Goal: Information Seeking & Learning: Check status

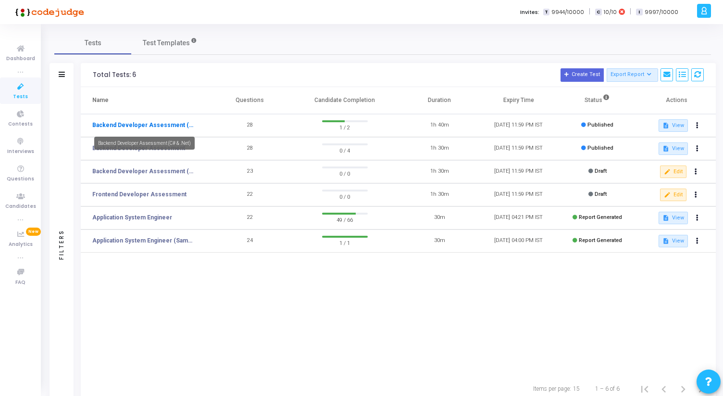
click at [133, 125] on link "Backend Developer Assessment (C# & .Net)" at bounding box center [143, 125] width 103 height 9
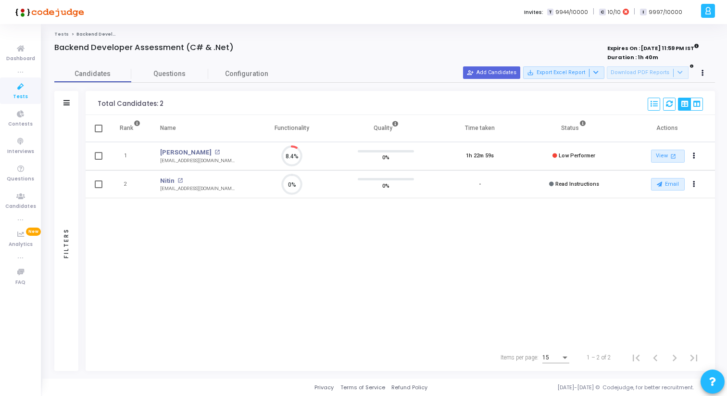
scroll to position [4, 4]
click at [214, 150] on mat-icon "open_in_new" at bounding box center [216, 151] width 5 height 5
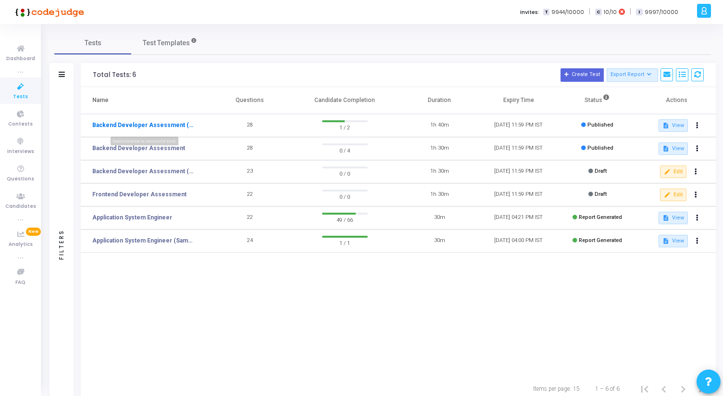
click at [140, 126] on link "Backend Developer Assessment (C# & .Net)" at bounding box center [143, 125] width 103 height 9
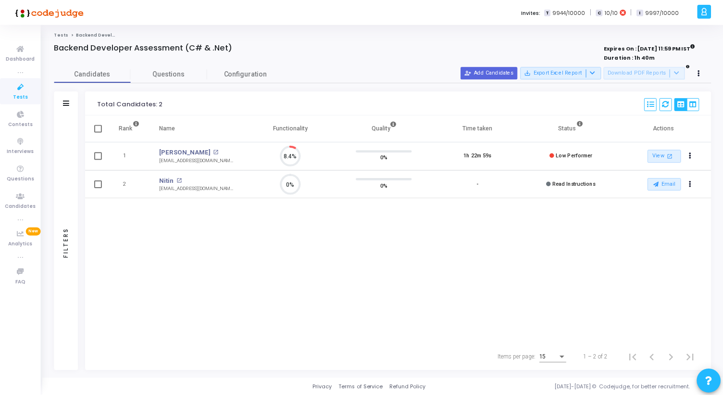
scroll to position [20, 25]
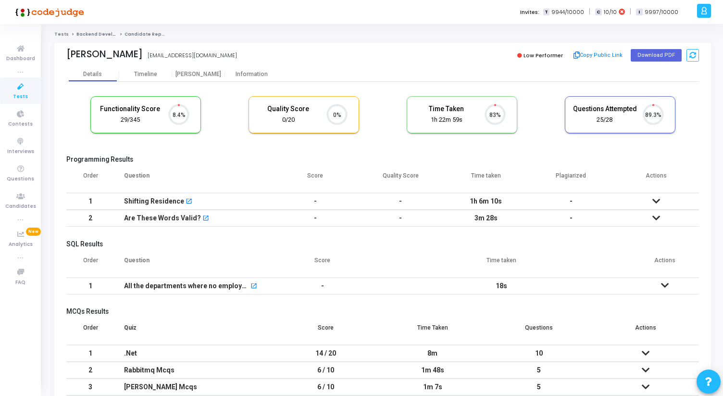
scroll to position [4, 4]
click at [201, 75] on div "Proctor" at bounding box center [198, 74] width 53 height 7
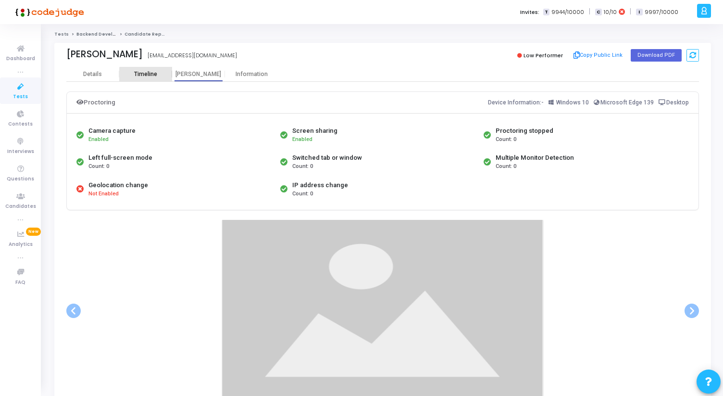
click at [154, 76] on div "Timeline" at bounding box center [145, 74] width 23 height 7
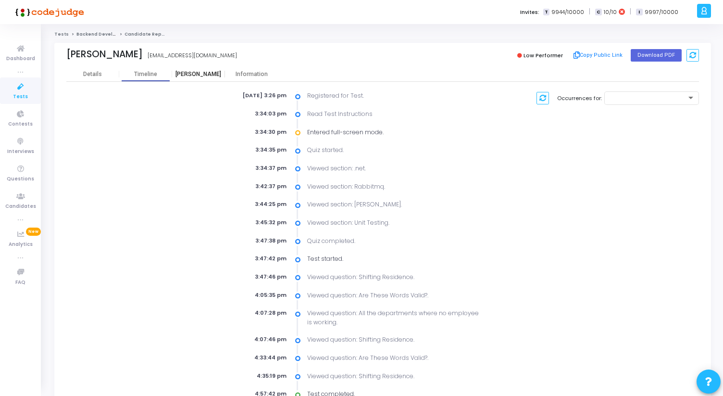
click at [206, 73] on div "Proctor" at bounding box center [198, 74] width 53 height 7
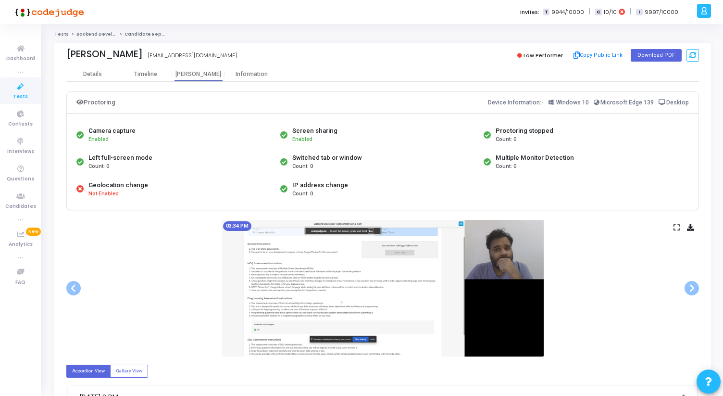
click at [677, 229] on icon at bounding box center [676, 226] width 6 height 5
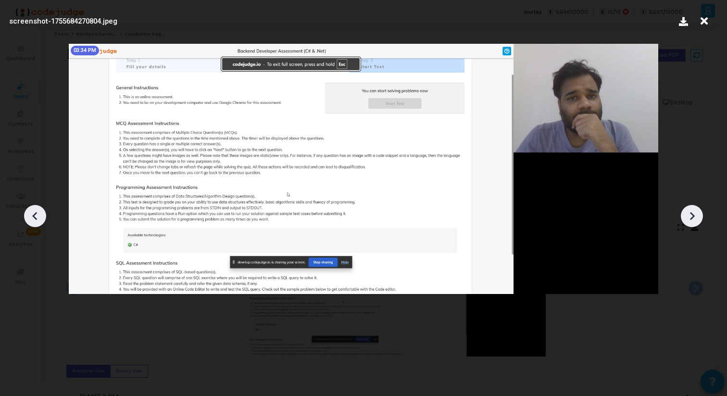
click at [696, 216] on icon at bounding box center [691, 216] width 14 height 14
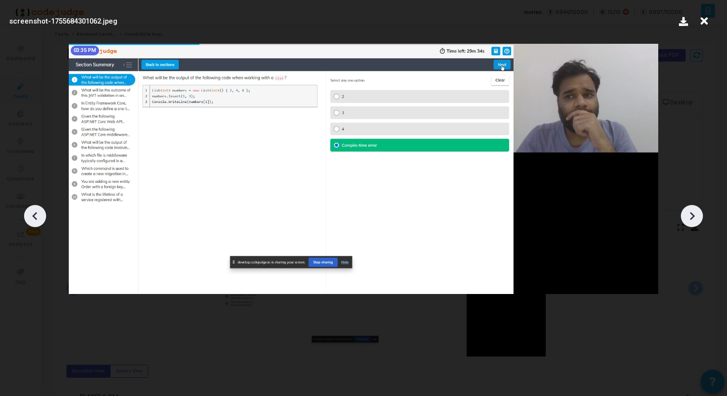
click at [696, 216] on icon at bounding box center [691, 216] width 14 height 14
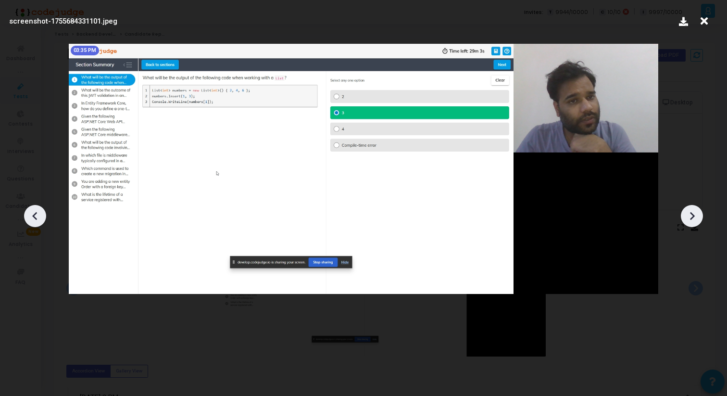
click at [696, 216] on icon at bounding box center [691, 216] width 14 height 14
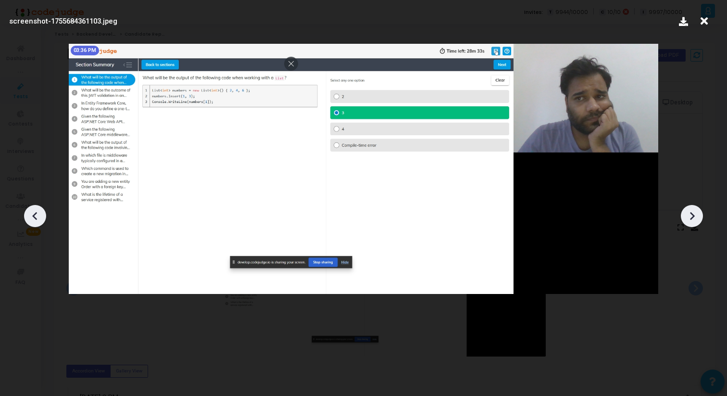
click at [696, 216] on icon at bounding box center [691, 216] width 14 height 14
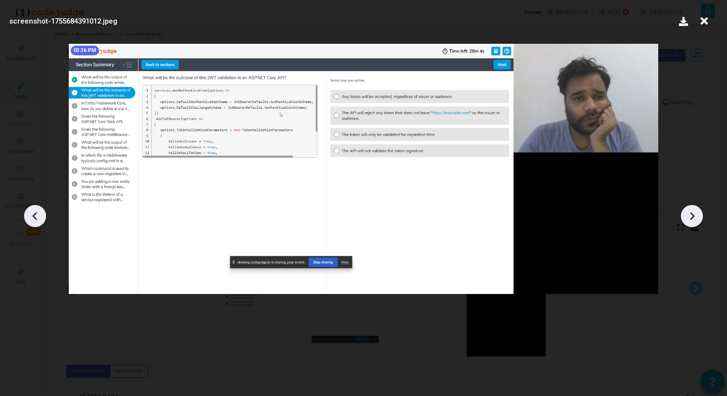
click at [696, 216] on icon at bounding box center [691, 216] width 14 height 14
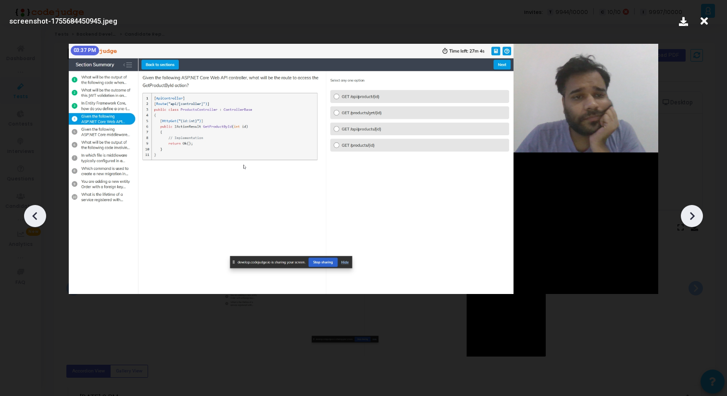
click at [696, 216] on icon at bounding box center [691, 216] width 14 height 14
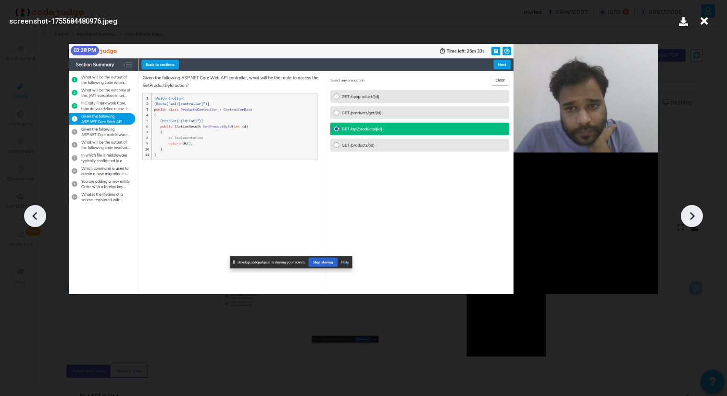
click at [696, 216] on icon at bounding box center [691, 216] width 14 height 14
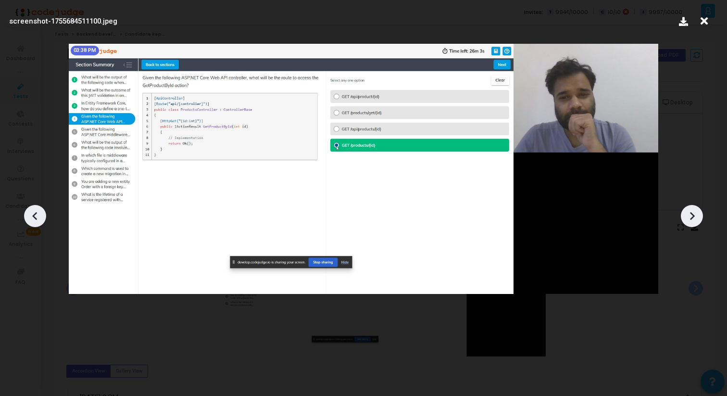
click at [696, 216] on icon at bounding box center [691, 216] width 14 height 14
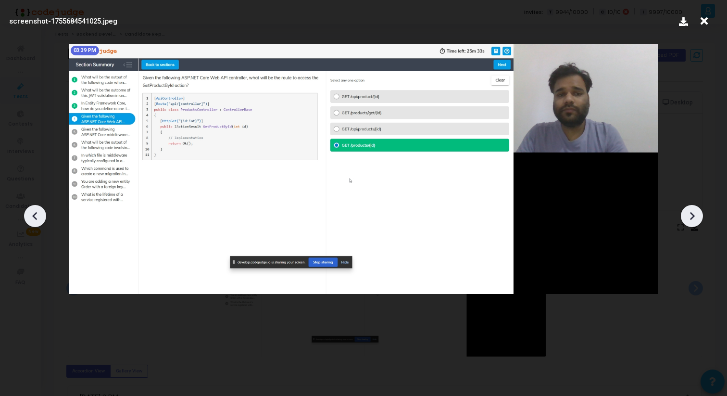
click at [696, 216] on icon at bounding box center [691, 216] width 14 height 14
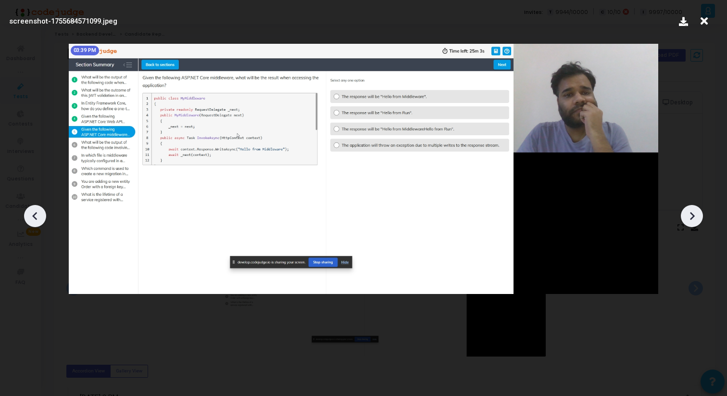
click at [696, 216] on icon at bounding box center [691, 216] width 14 height 14
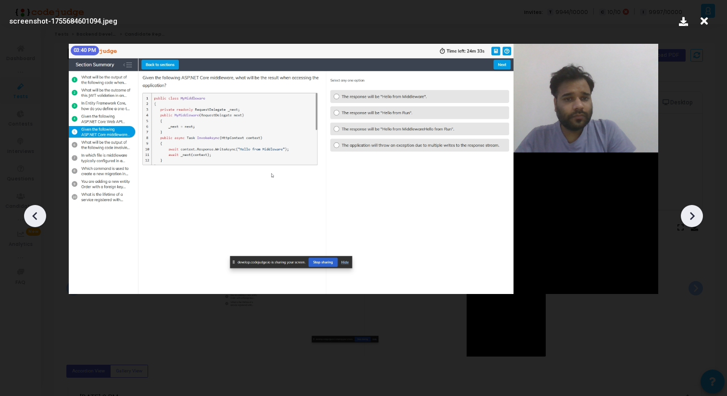
click at [696, 216] on icon at bounding box center [691, 216] width 14 height 14
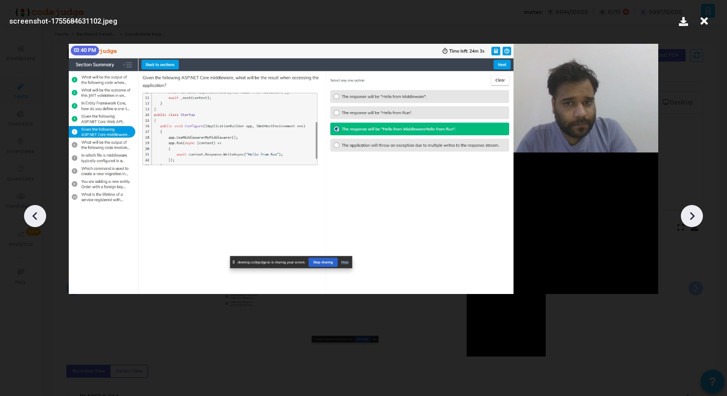
click at [697, 216] on icon at bounding box center [691, 216] width 14 height 14
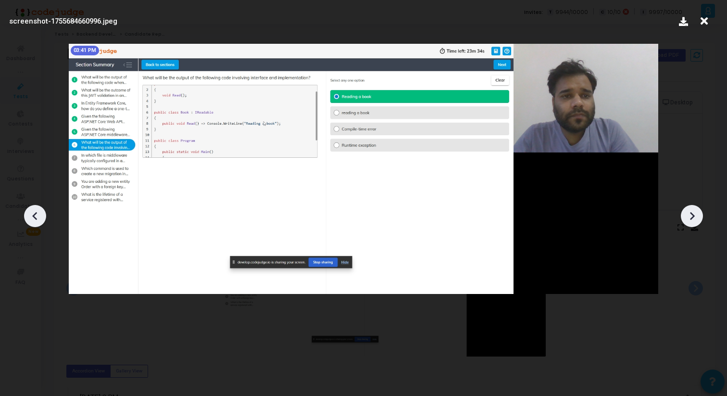
click at [697, 216] on icon at bounding box center [691, 216] width 14 height 14
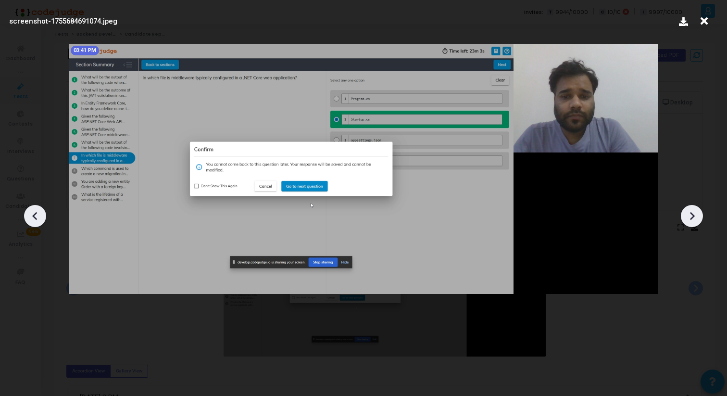
click at [697, 215] on icon at bounding box center [691, 216] width 14 height 14
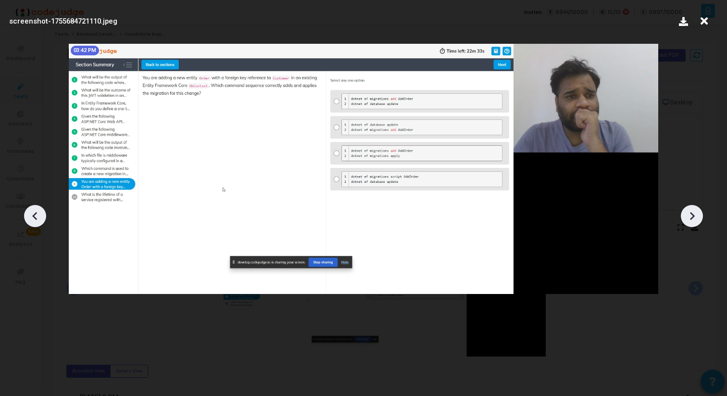
click at [697, 216] on icon at bounding box center [691, 216] width 14 height 14
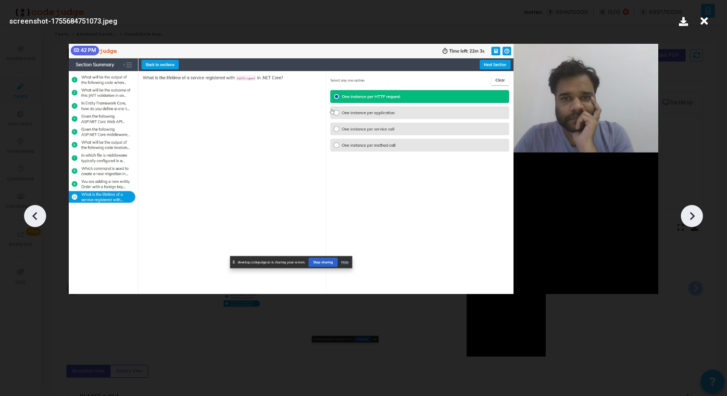
click at [697, 216] on icon at bounding box center [691, 216] width 14 height 14
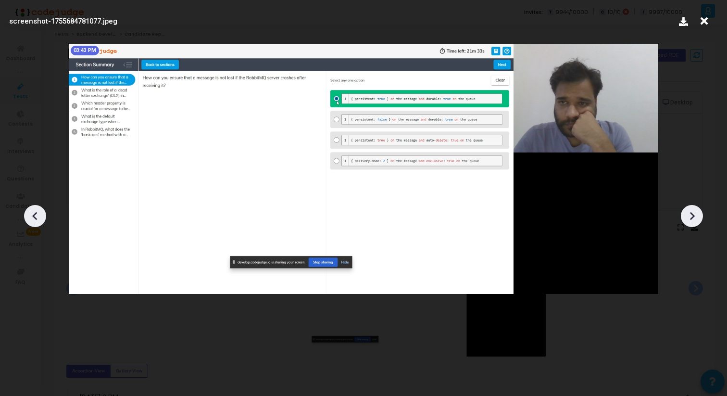
click at [697, 216] on icon at bounding box center [691, 216] width 14 height 14
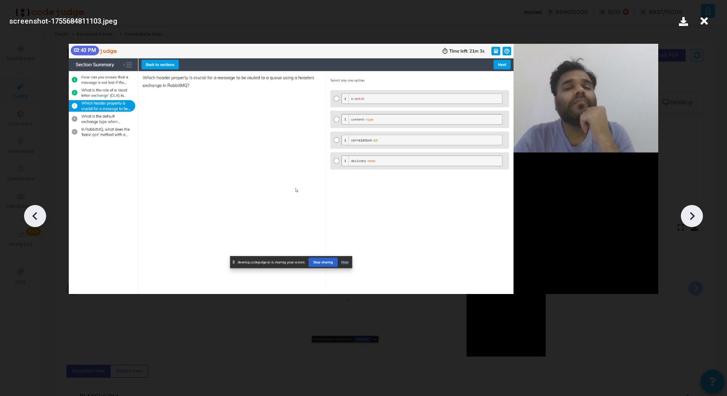
click at [697, 216] on icon at bounding box center [691, 216] width 14 height 14
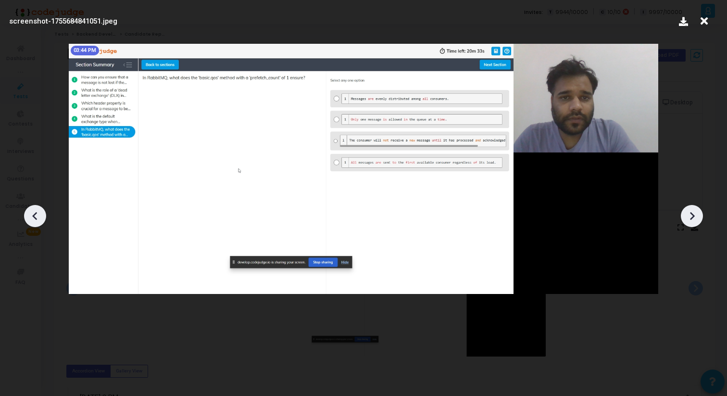
click at [697, 216] on icon at bounding box center [691, 216] width 14 height 14
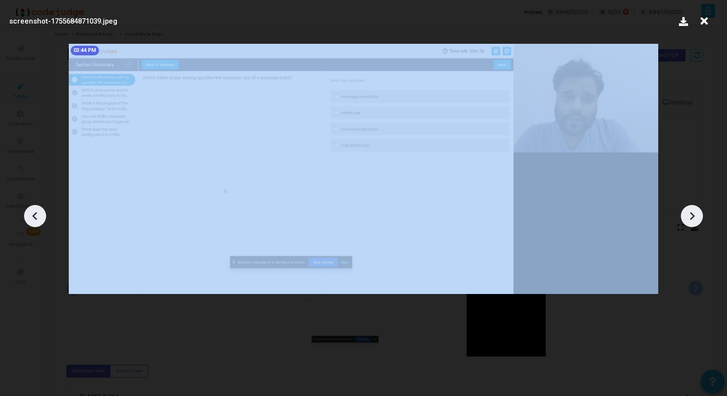
click at [697, 216] on icon at bounding box center [691, 216] width 14 height 14
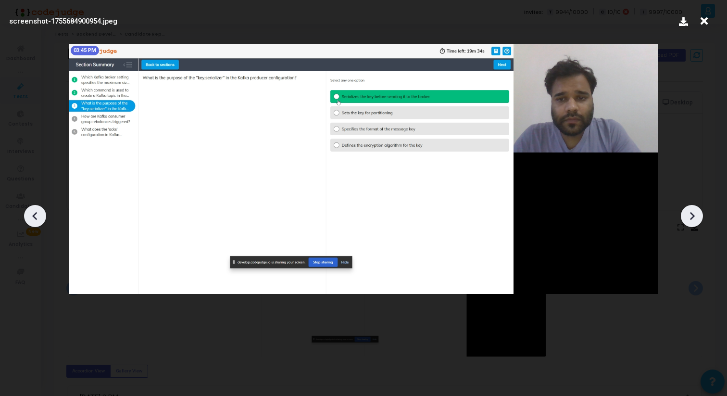
click at [697, 216] on icon at bounding box center [691, 216] width 14 height 14
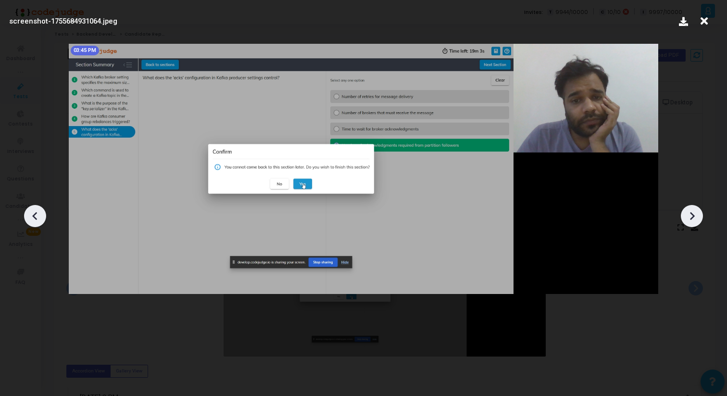
click at [697, 216] on icon at bounding box center [691, 216] width 14 height 14
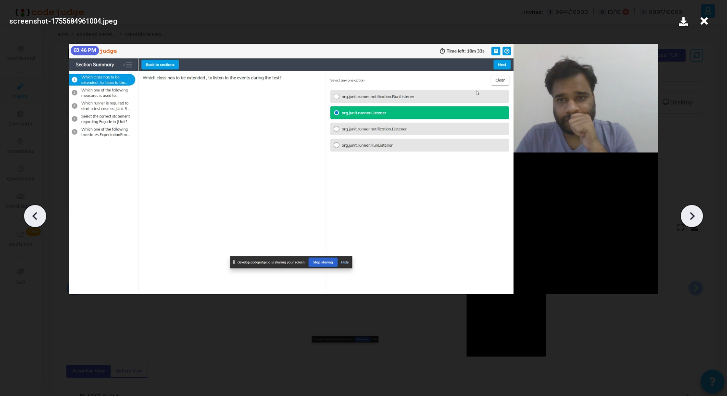
click at [697, 216] on icon at bounding box center [691, 216] width 14 height 14
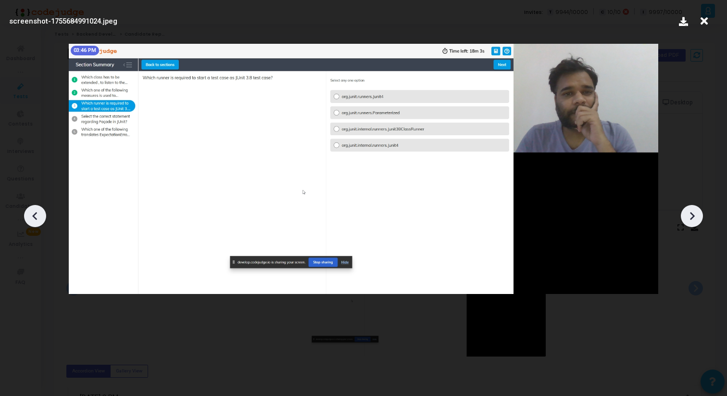
click at [697, 216] on icon at bounding box center [691, 216] width 14 height 14
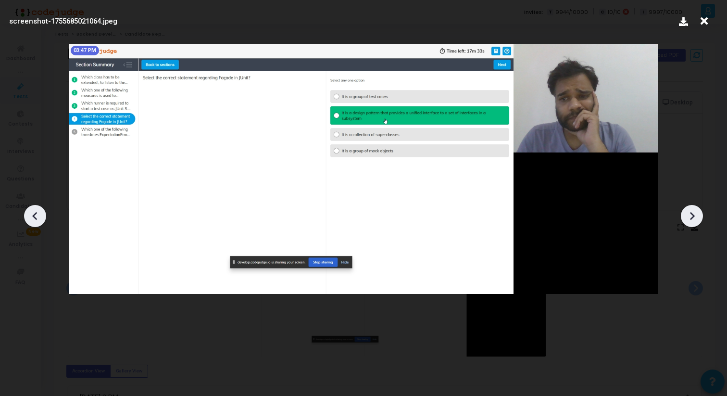
click at [697, 216] on icon at bounding box center [691, 216] width 14 height 14
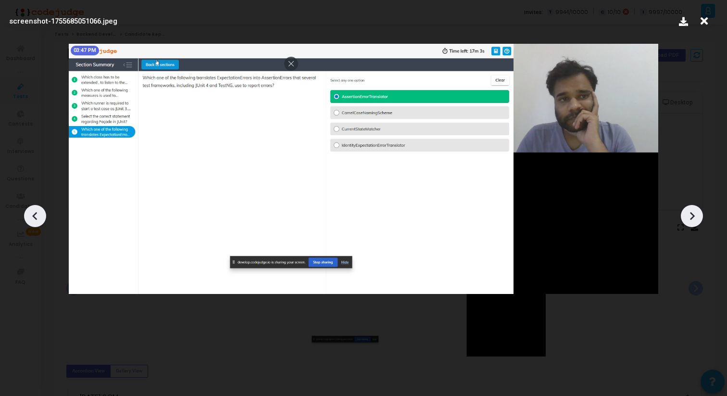
click at [697, 216] on icon at bounding box center [691, 216] width 14 height 14
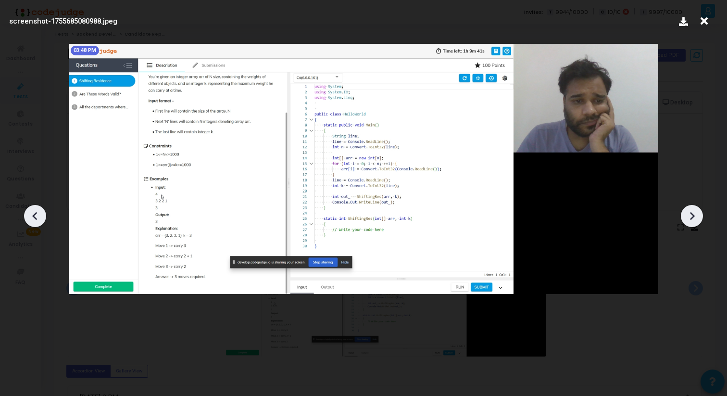
click at [698, 216] on icon at bounding box center [691, 216] width 14 height 14
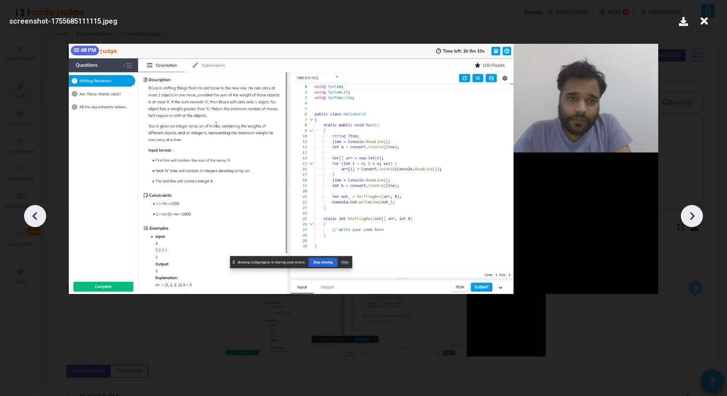
click at [698, 216] on icon at bounding box center [691, 216] width 14 height 14
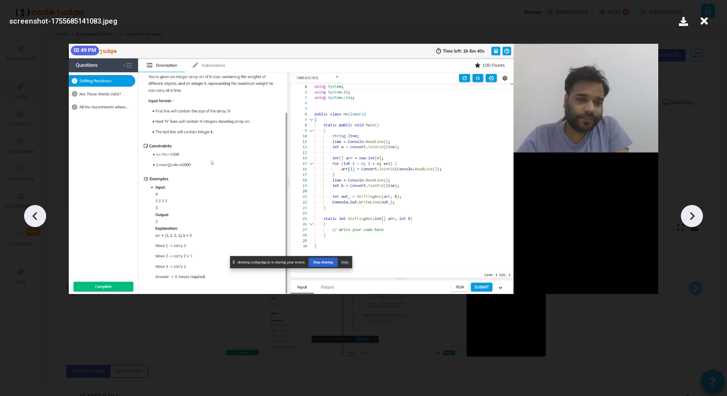
click at [698, 217] on icon at bounding box center [691, 216] width 14 height 14
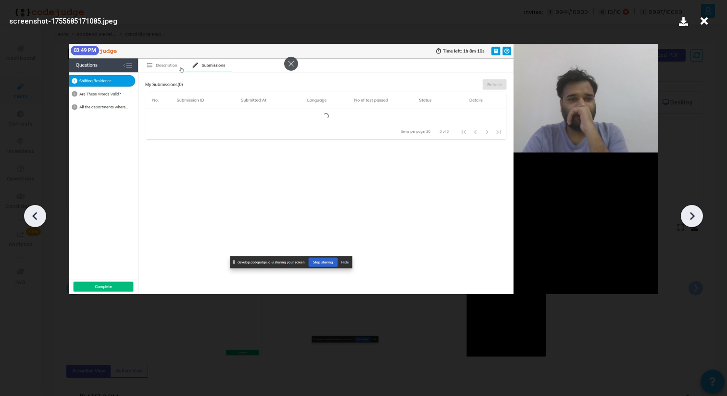
click at [698, 217] on icon at bounding box center [691, 216] width 14 height 14
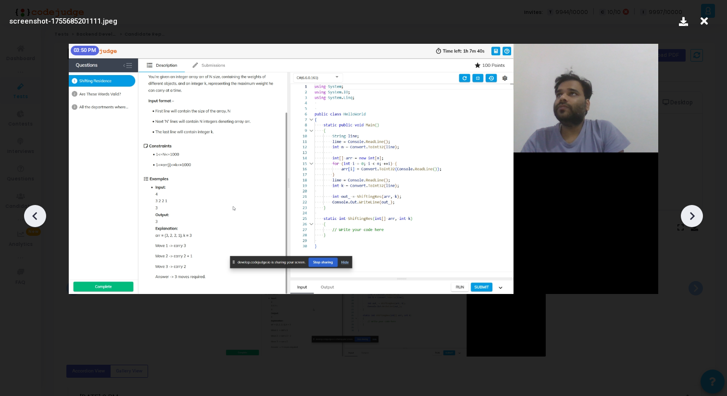
click at [698, 217] on icon at bounding box center [691, 216] width 14 height 14
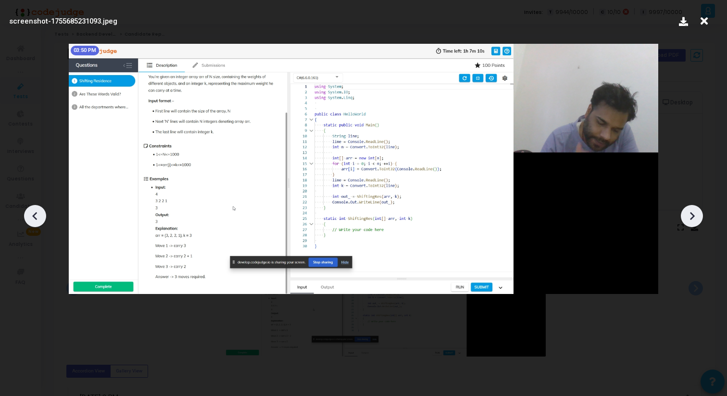
click at [698, 217] on icon at bounding box center [691, 216] width 14 height 14
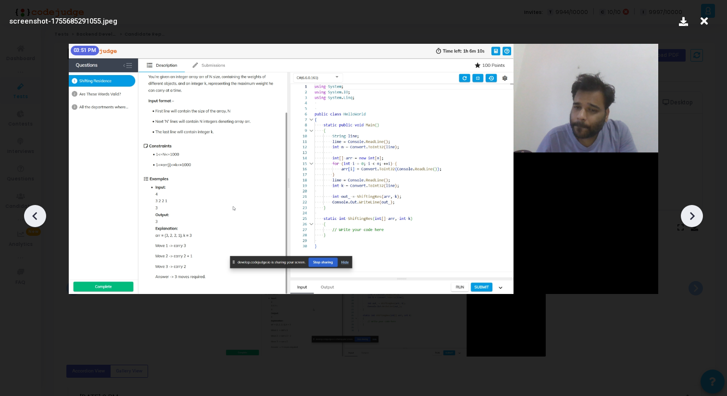
click at [698, 217] on icon at bounding box center [691, 216] width 14 height 14
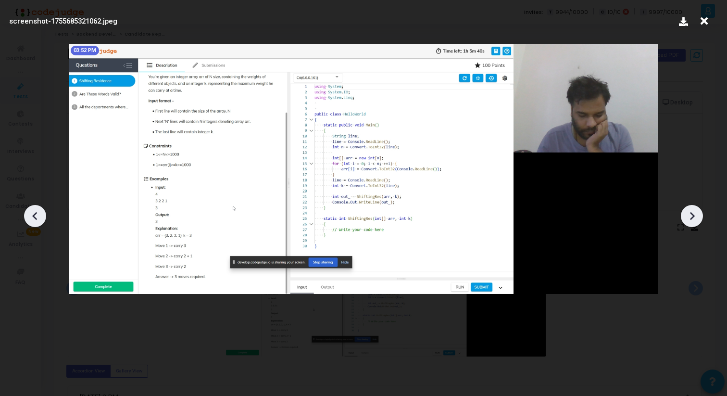
click at [698, 217] on icon at bounding box center [691, 216] width 14 height 14
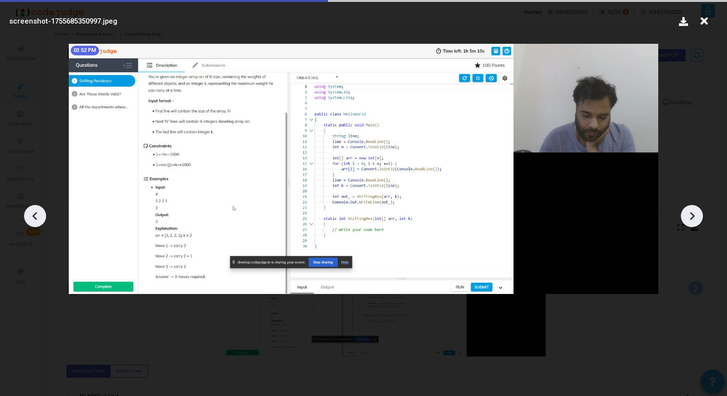
click at [698, 217] on icon at bounding box center [691, 216] width 14 height 14
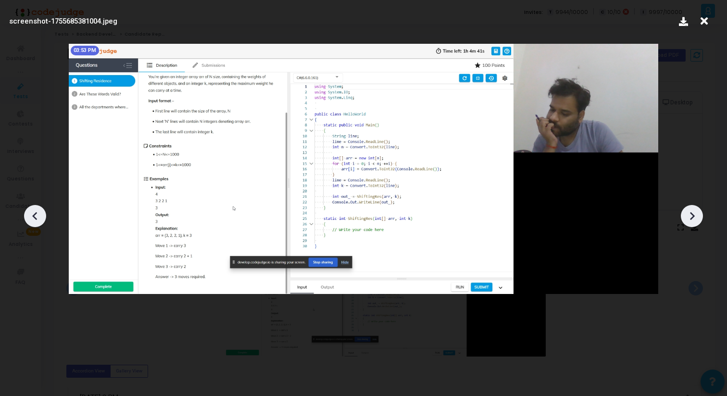
click at [698, 217] on icon at bounding box center [691, 216] width 14 height 14
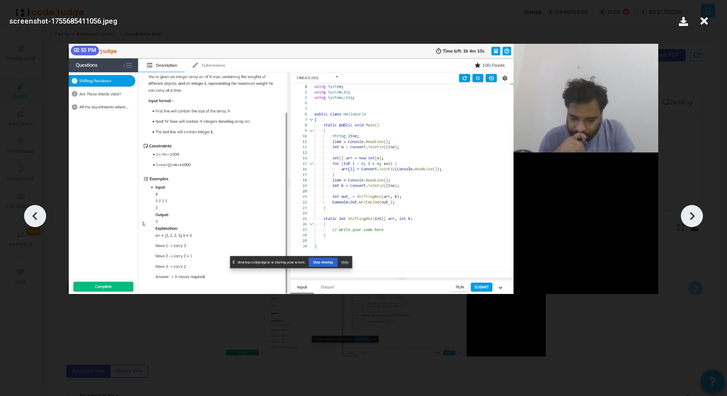
click at [698, 216] on icon at bounding box center [691, 216] width 14 height 14
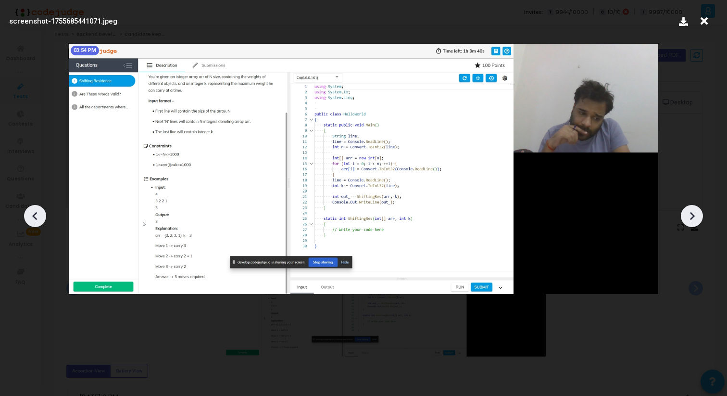
click at [698, 216] on icon at bounding box center [691, 216] width 14 height 14
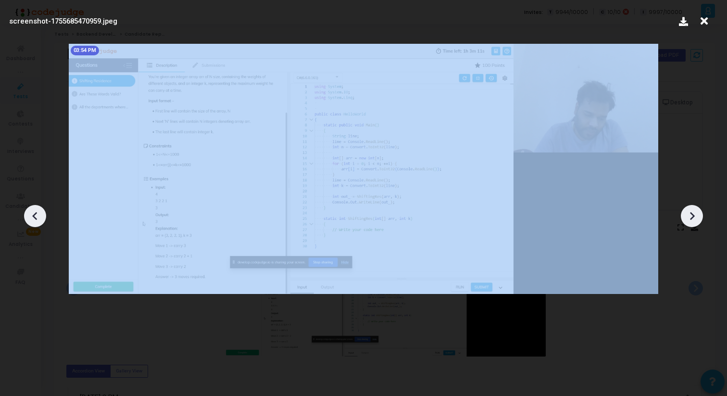
click at [698, 216] on icon at bounding box center [691, 216] width 14 height 14
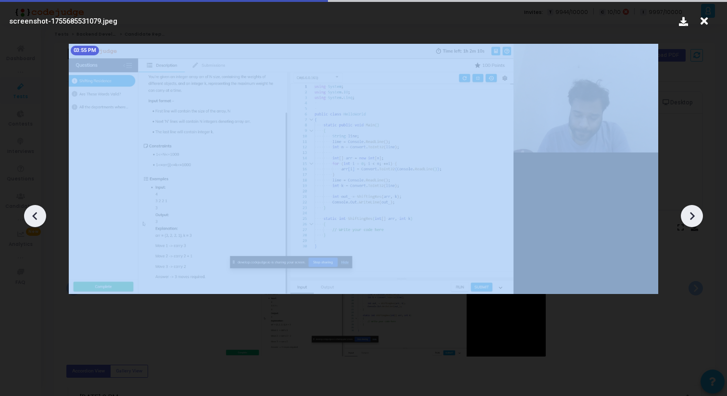
click at [698, 216] on icon at bounding box center [691, 216] width 14 height 14
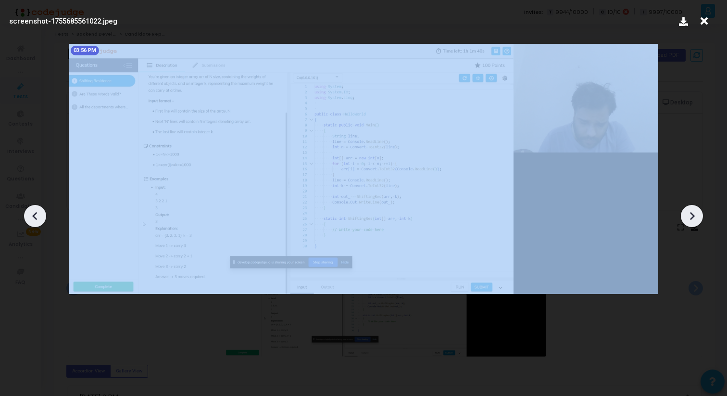
click at [698, 216] on icon at bounding box center [691, 216] width 14 height 14
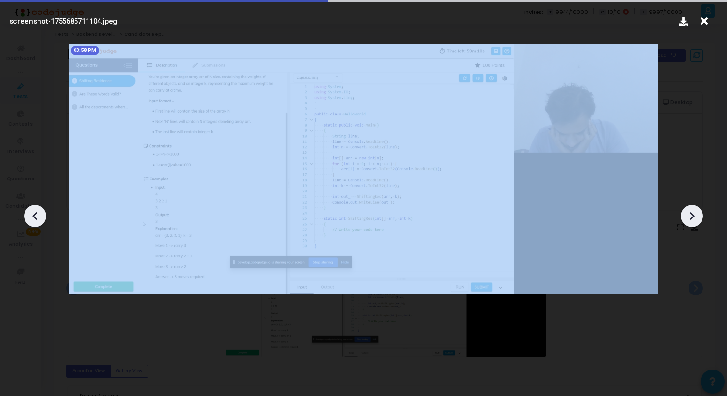
click at [698, 216] on icon at bounding box center [691, 216] width 14 height 14
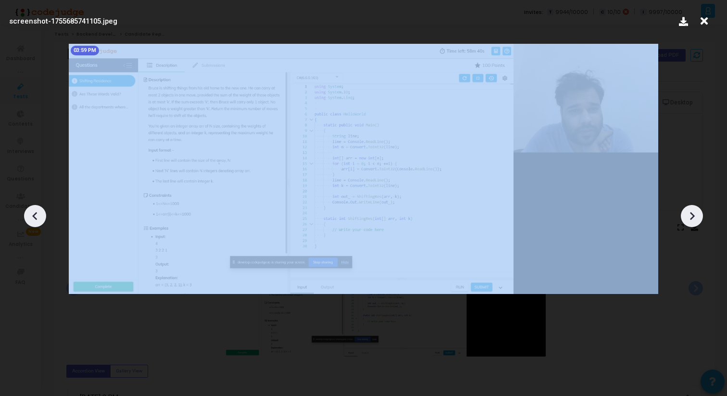
click at [698, 216] on icon at bounding box center [691, 216] width 14 height 14
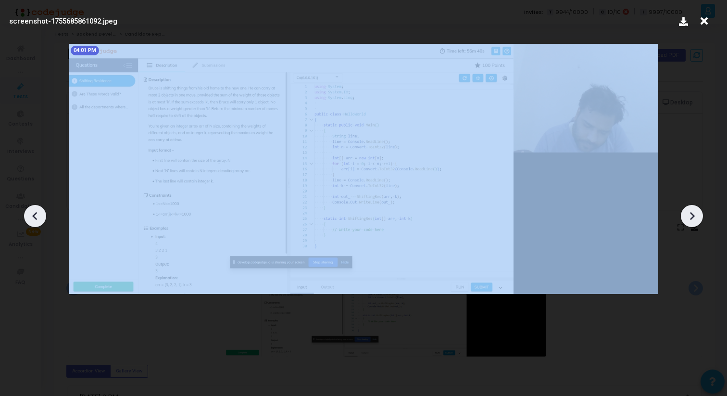
click at [698, 216] on icon at bounding box center [691, 216] width 14 height 14
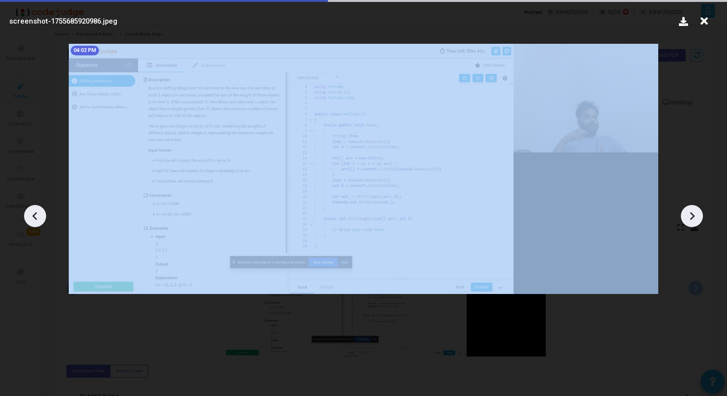
click at [698, 216] on icon at bounding box center [691, 216] width 14 height 14
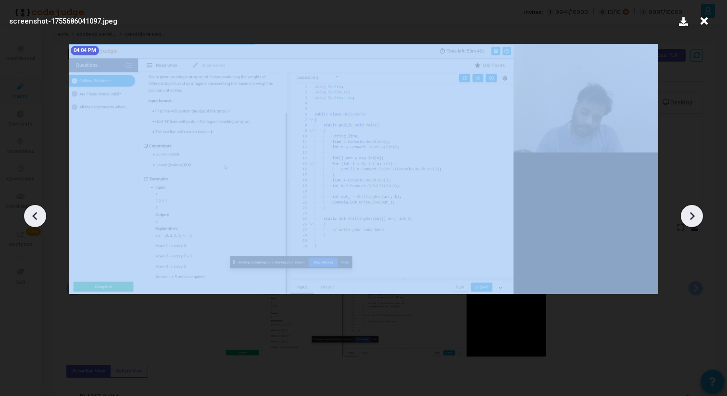
click at [698, 216] on icon at bounding box center [691, 216] width 14 height 14
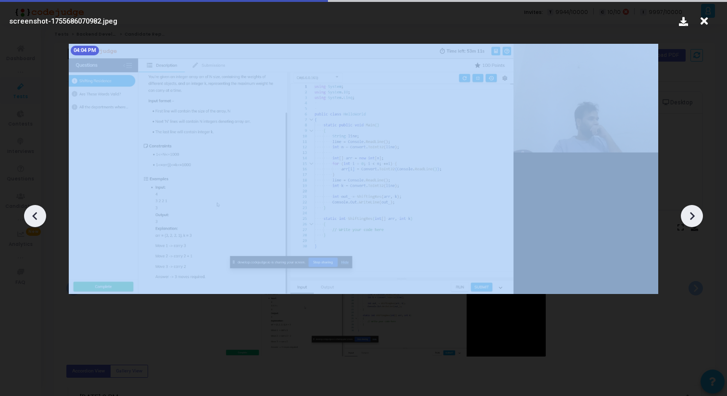
click at [698, 216] on icon at bounding box center [691, 216] width 14 height 14
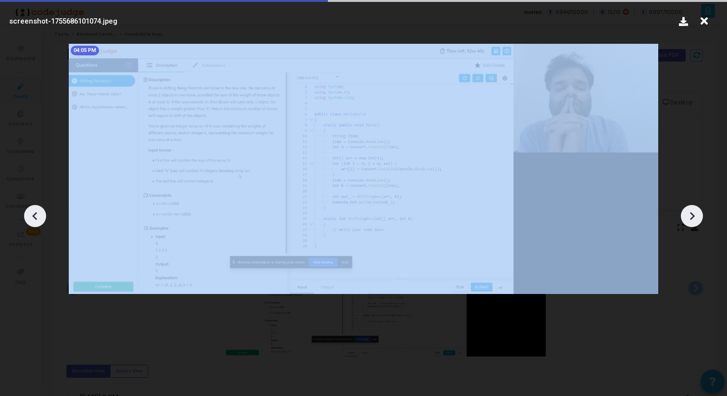
click at [698, 216] on icon at bounding box center [691, 216] width 14 height 14
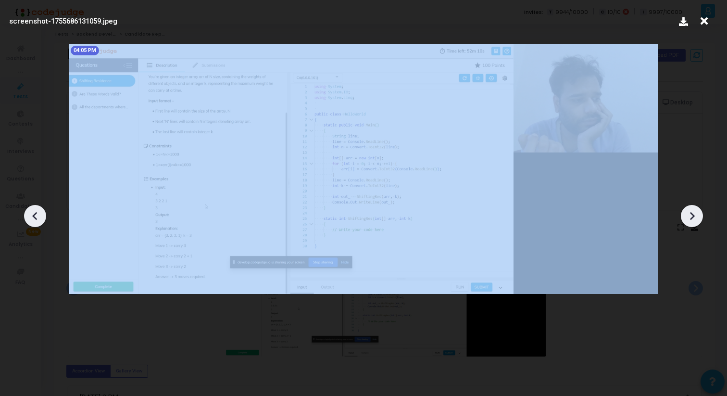
click at [698, 216] on icon at bounding box center [691, 216] width 14 height 14
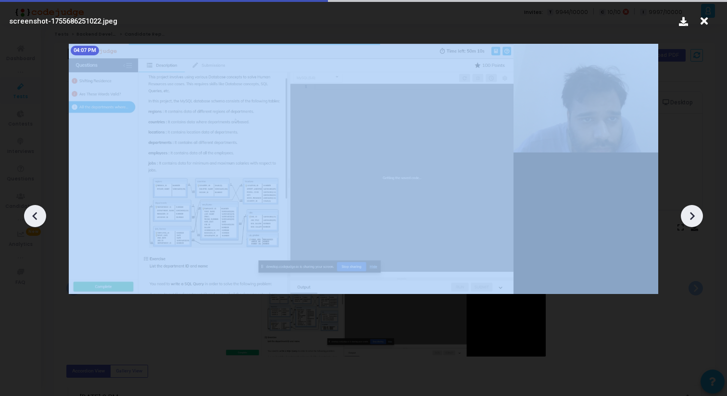
click at [698, 216] on icon at bounding box center [691, 216] width 14 height 14
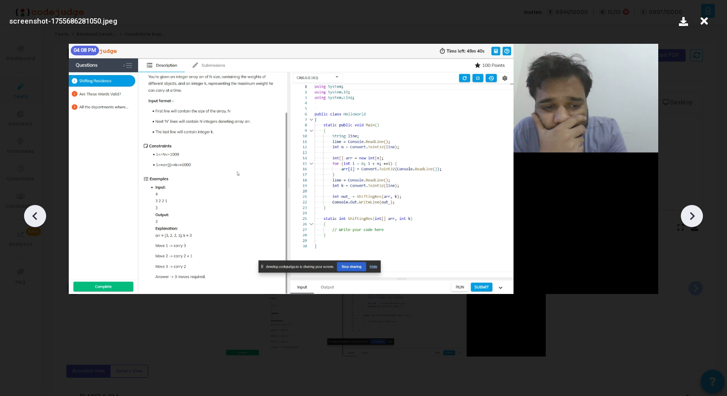
click at [698, 216] on icon at bounding box center [691, 216] width 14 height 14
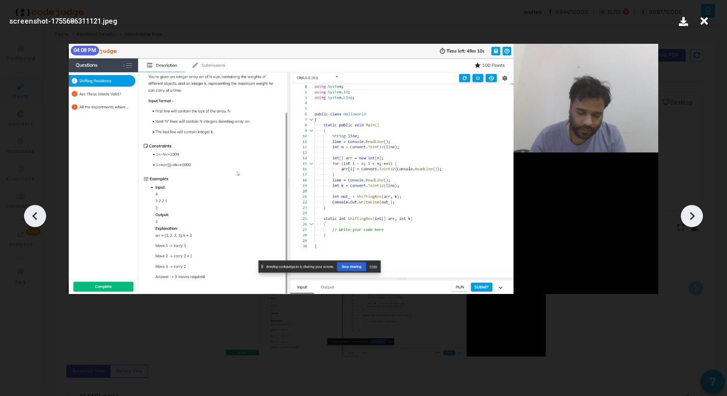
click at [698, 216] on icon at bounding box center [691, 216] width 14 height 14
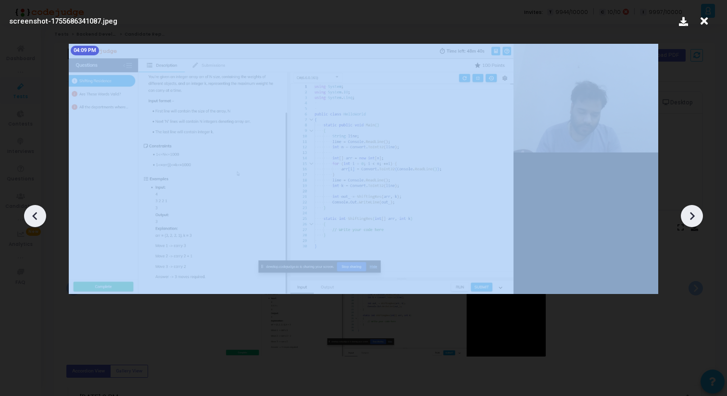
click at [698, 216] on icon at bounding box center [691, 216] width 14 height 14
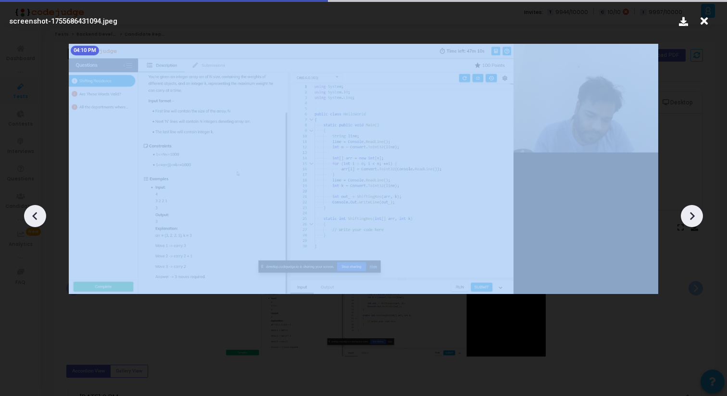
click at [698, 216] on icon at bounding box center [691, 216] width 14 height 14
